Goal: Task Accomplishment & Management: Complete application form

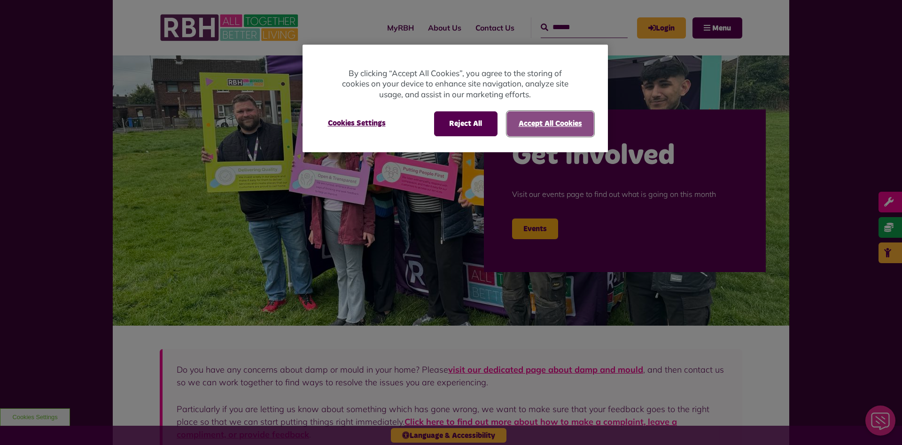
click at [526, 128] on button "Accept All Cookies" at bounding box center [550, 123] width 87 height 24
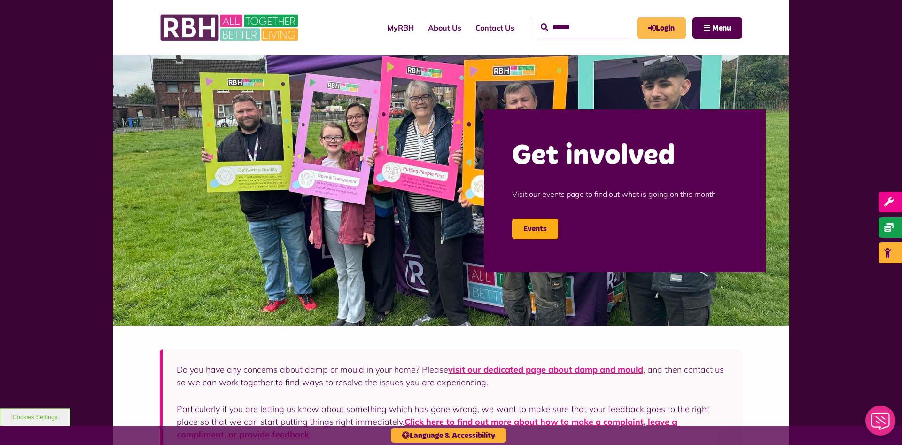
click at [658, 18] on link "Login" at bounding box center [661, 27] width 49 height 21
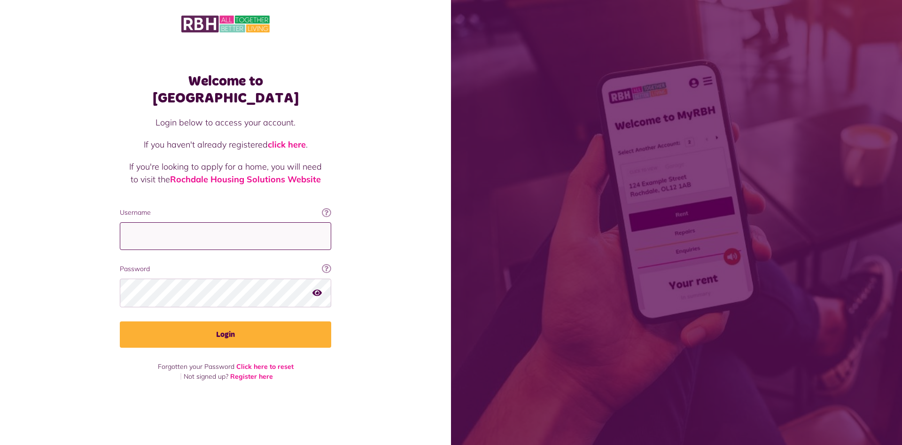
click at [226, 233] on input "Username" at bounding box center [225, 236] width 211 height 28
click at [286, 139] on link "click here" at bounding box center [287, 144] width 38 height 11
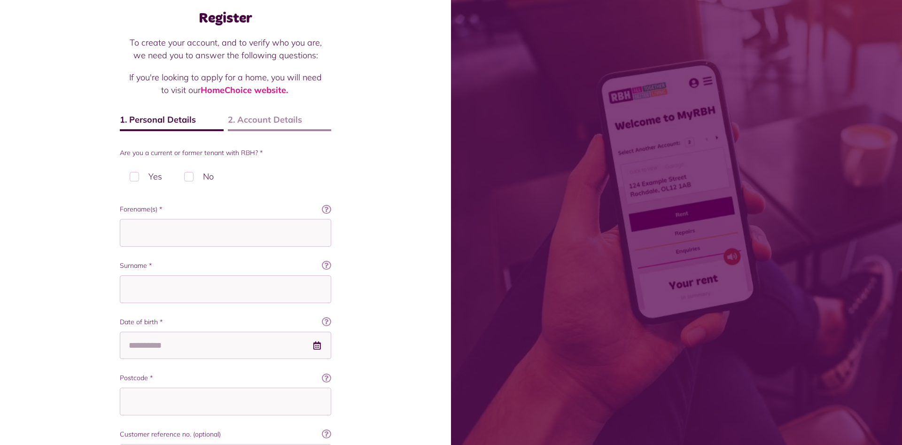
scroll to position [48, 0]
click at [189, 174] on label "No" at bounding box center [198, 175] width 49 height 28
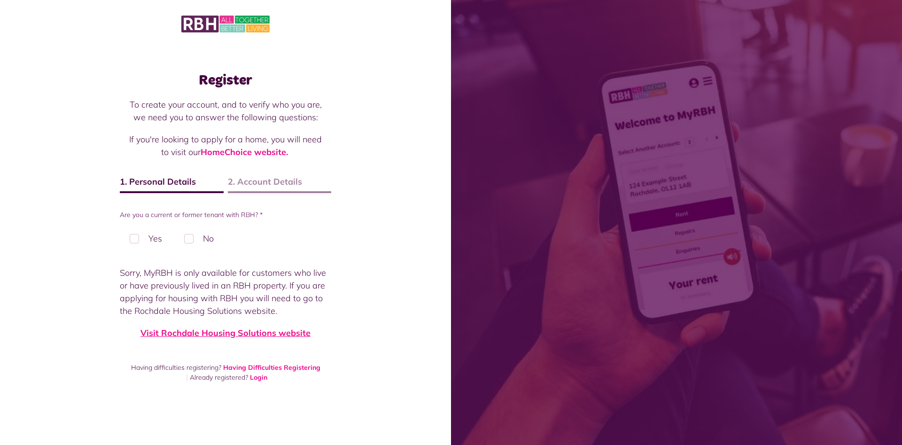
click at [240, 335] on link "Visit Rochdale Housing Solutions website" at bounding box center [225, 332] width 170 height 11
